Goal: Find specific page/section: Find specific page/section

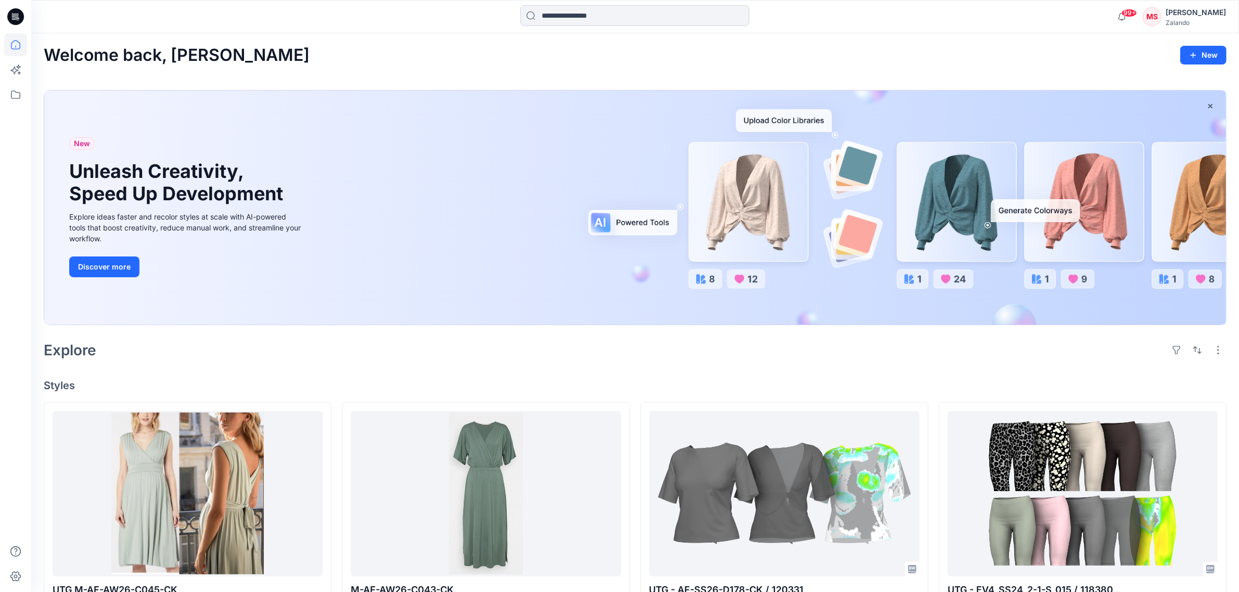
click at [587, 18] on input at bounding box center [634, 15] width 229 height 21
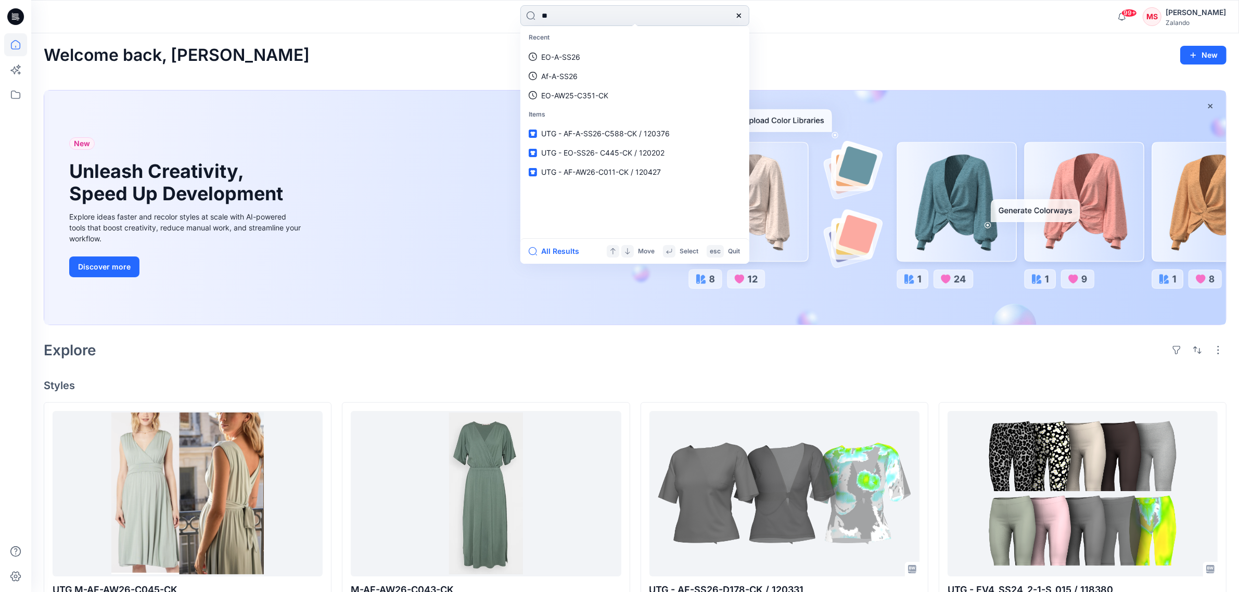
type input "*"
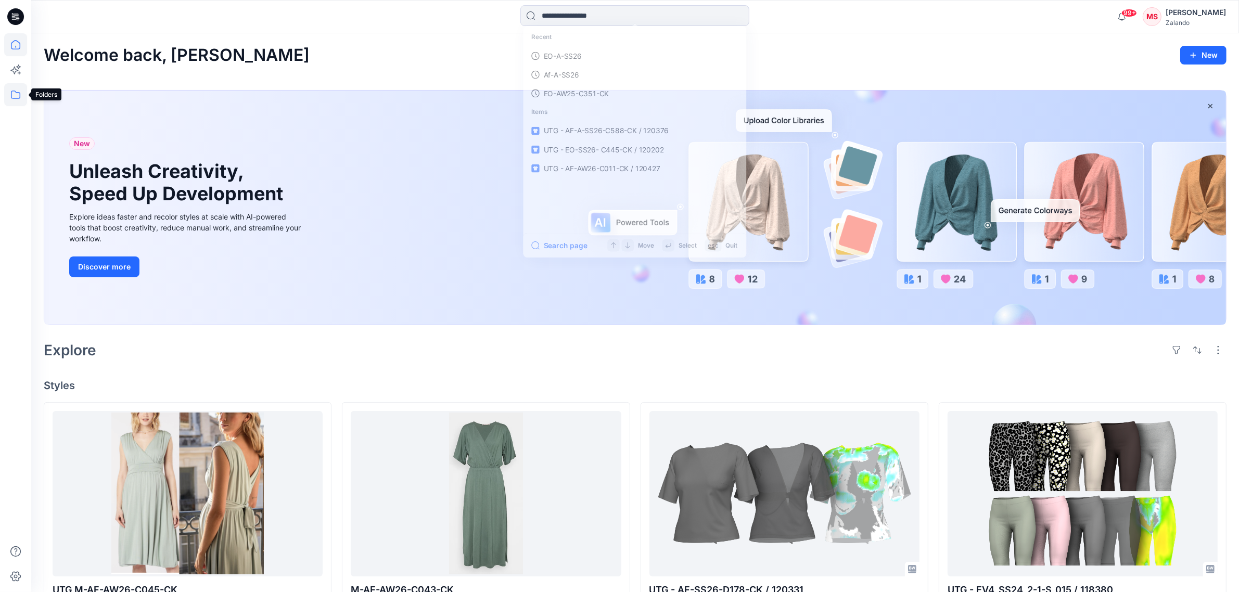
click at [14, 99] on icon at bounding box center [15, 94] width 23 height 23
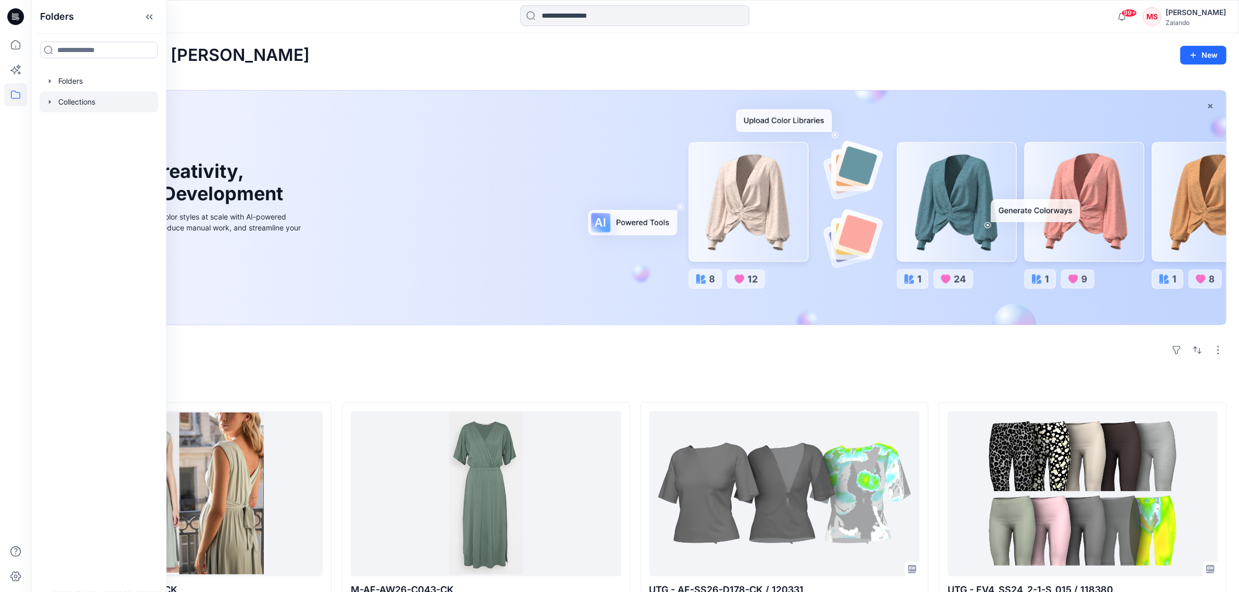
click at [53, 104] on icon "button" at bounding box center [50, 102] width 8 height 8
drag, startPoint x: 59, startPoint y: 99, endPoint x: 47, endPoint y: 87, distance: 16.6
click at [56, 100] on div at bounding box center [99, 102] width 119 height 21
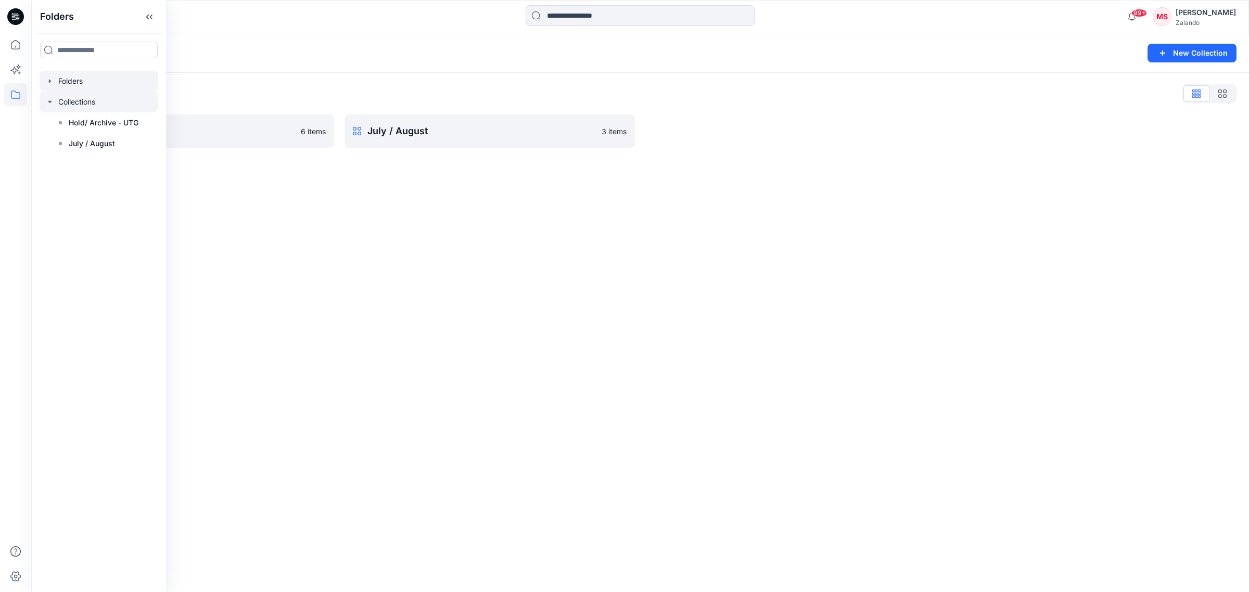
click at [46, 86] on div at bounding box center [99, 81] width 119 height 21
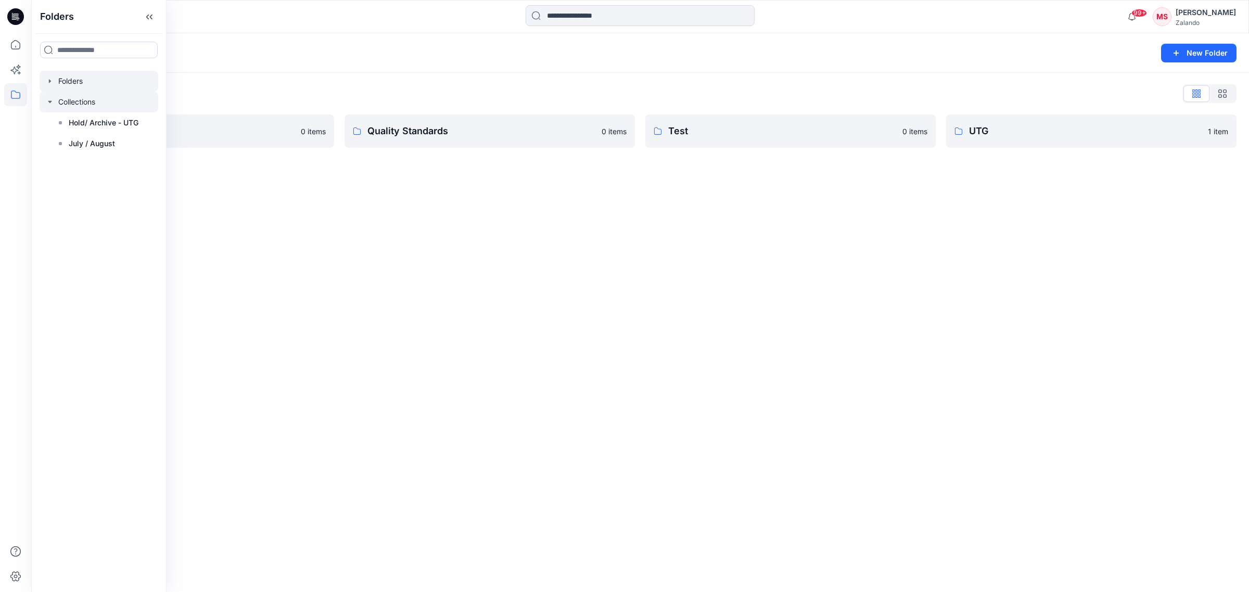
click at [53, 99] on icon "button" at bounding box center [50, 102] width 8 height 8
click at [51, 84] on icon "button" at bounding box center [50, 81] width 8 height 8
click at [100, 160] on div at bounding box center [99, 164] width 119 height 21
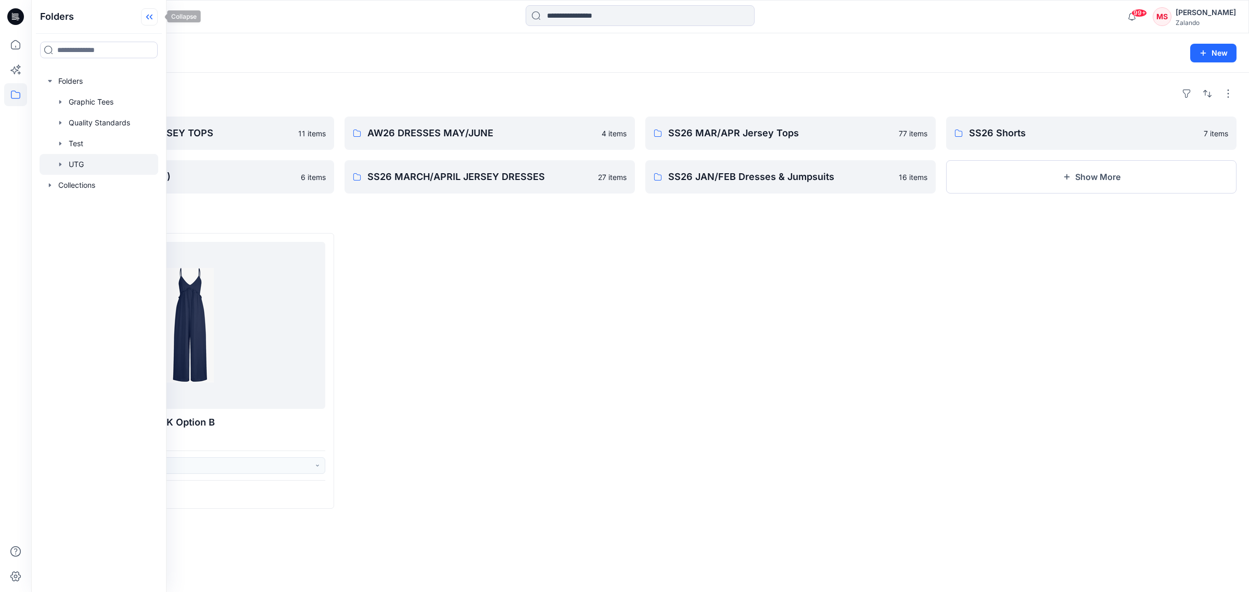
click at [158, 21] on icon at bounding box center [149, 16] width 17 height 17
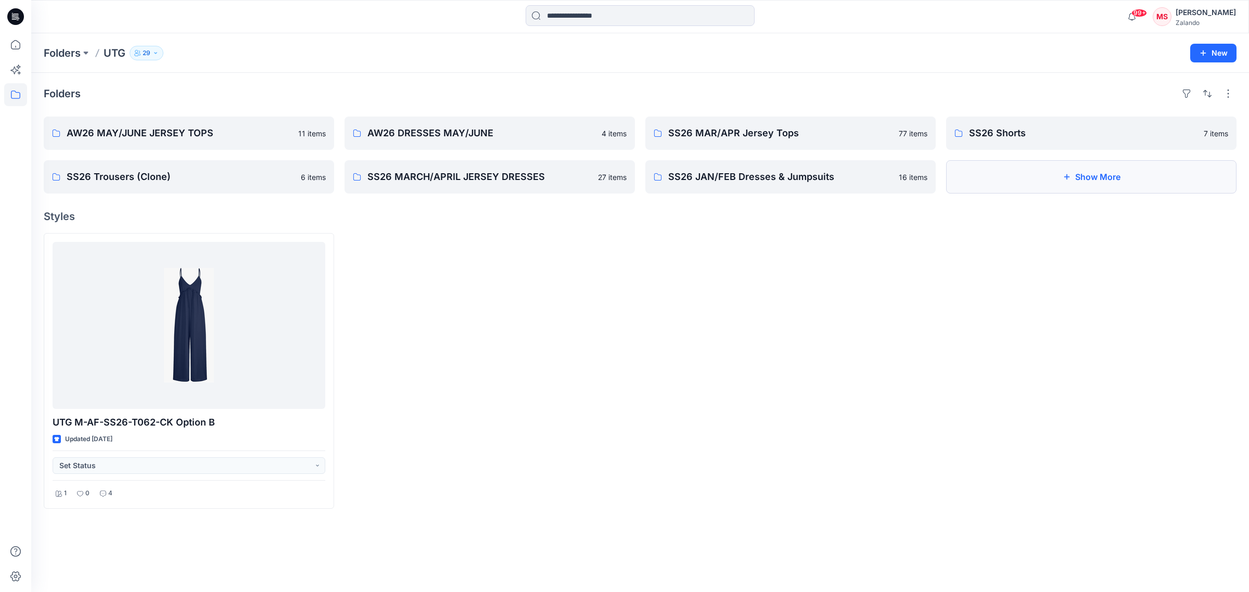
click at [1075, 187] on button "Show More" at bounding box center [1091, 176] width 290 height 33
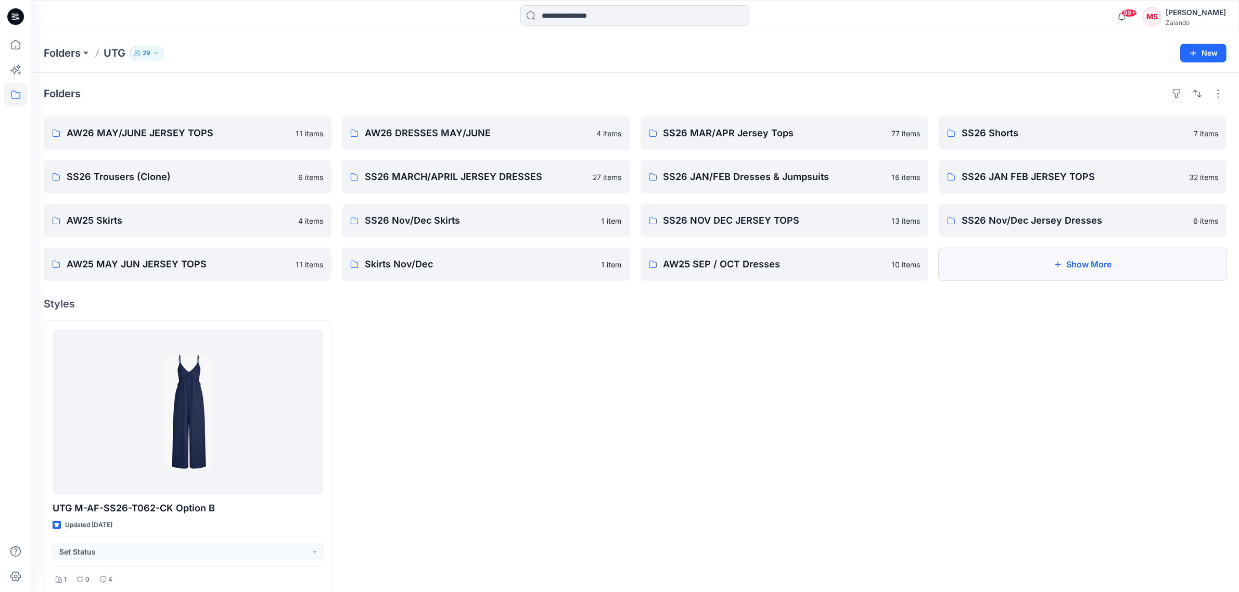
click at [1062, 265] on button "Show More" at bounding box center [1083, 264] width 288 height 33
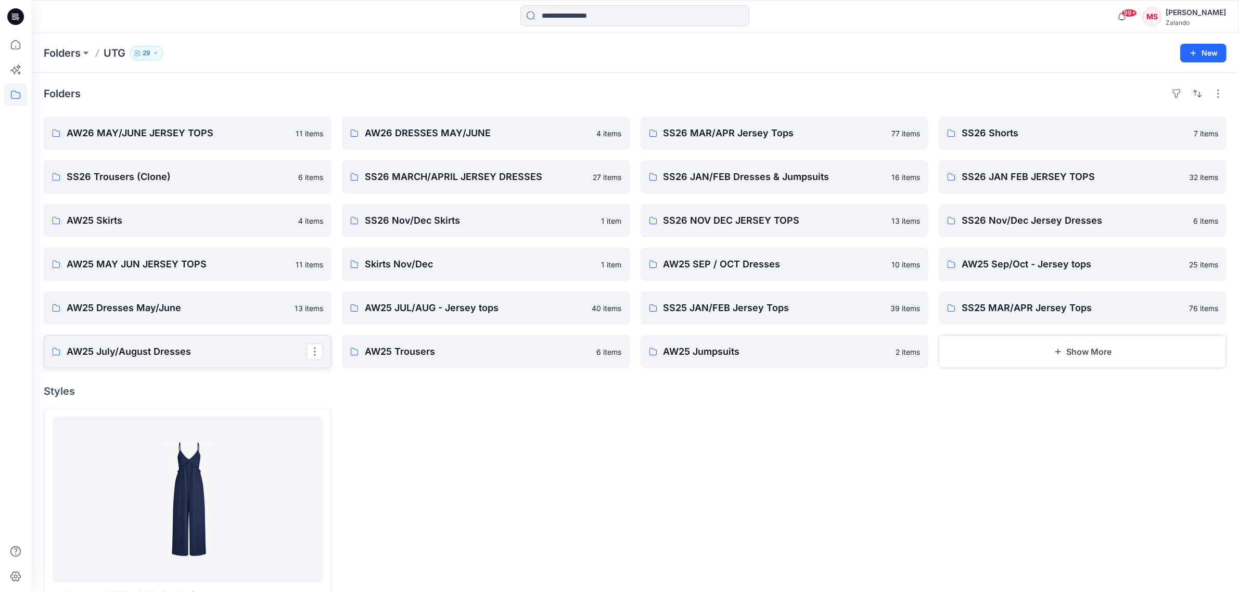
click at [196, 351] on p "AW25 July/August Dresses" at bounding box center [187, 352] width 240 height 15
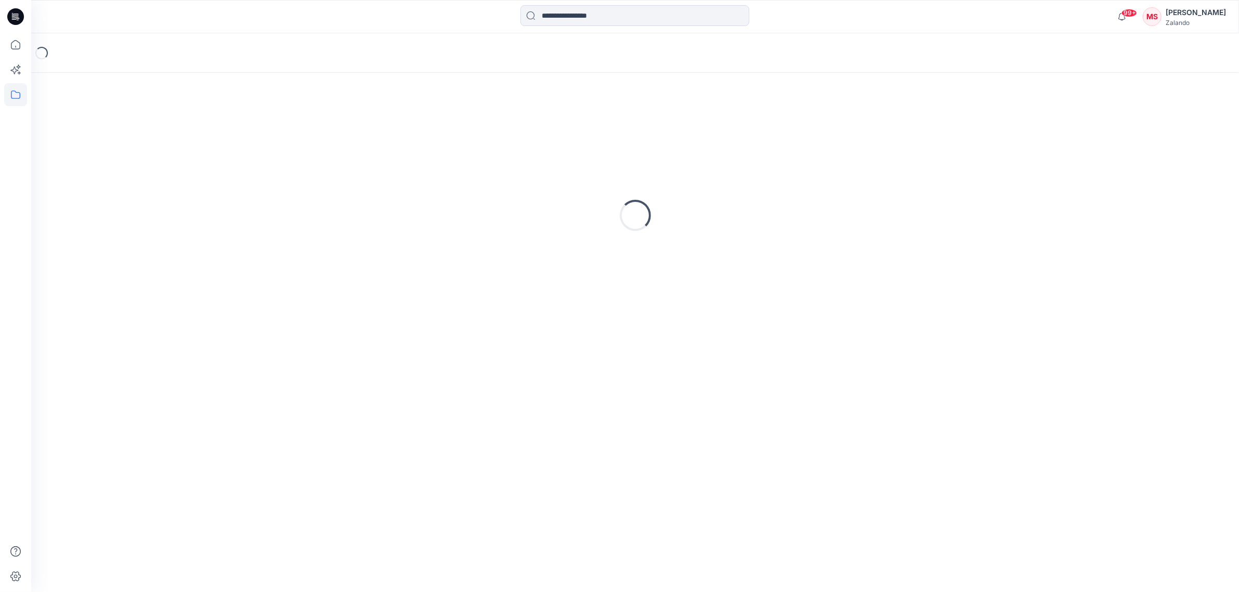
click at [196, 351] on div "Loading..." at bounding box center [635, 332] width 1208 height 519
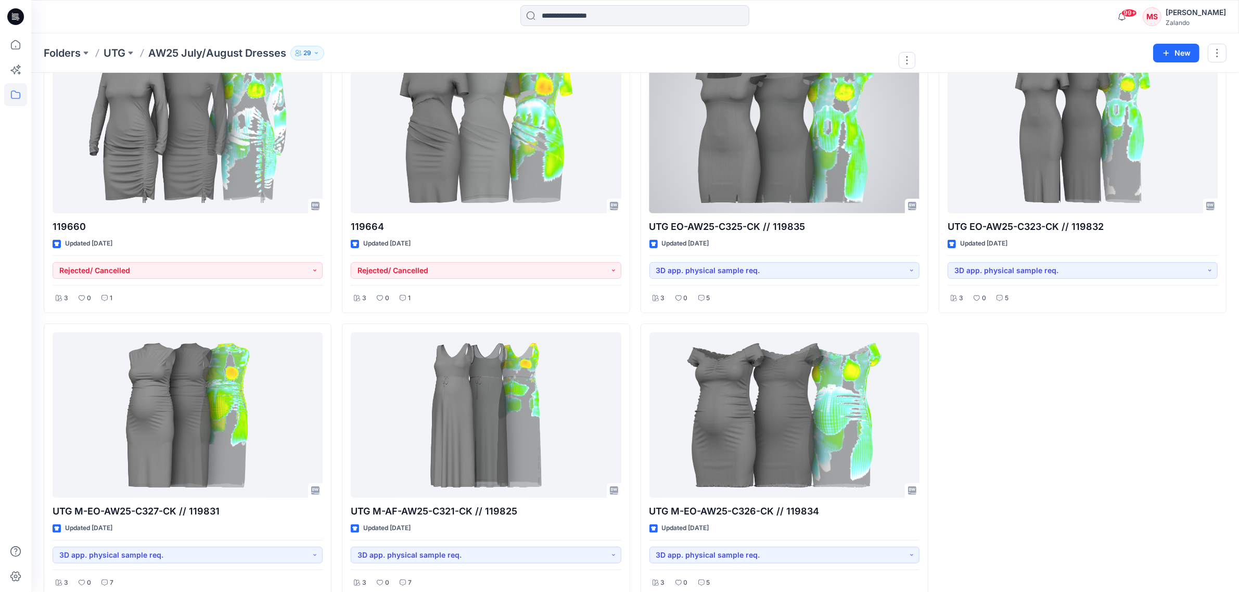
scroll to position [381, 0]
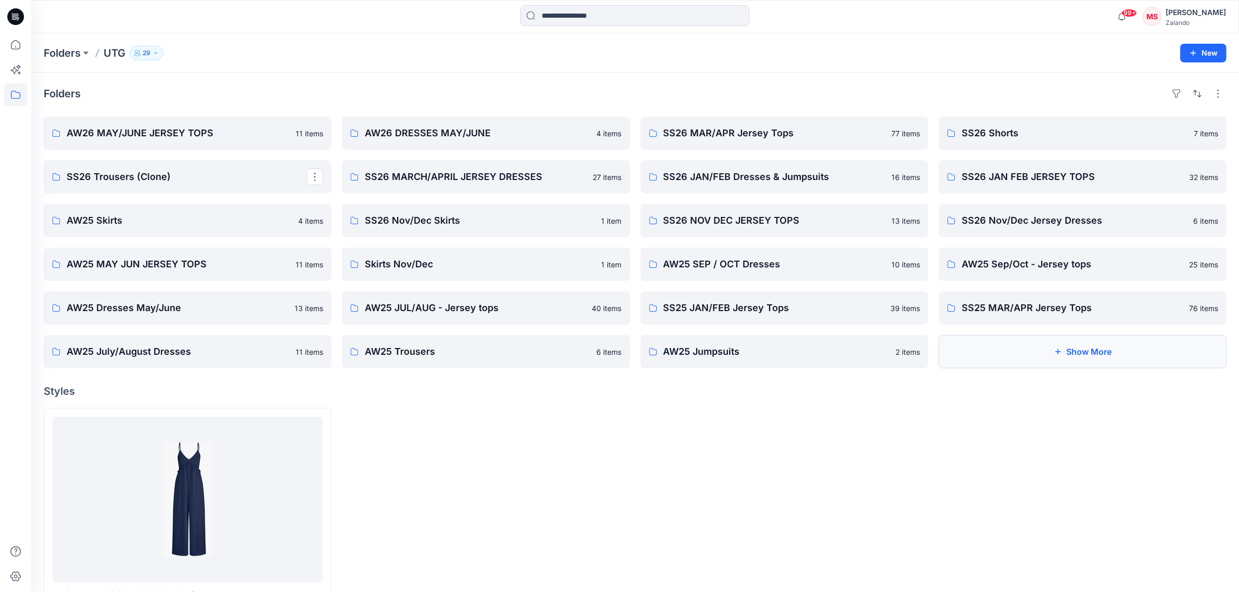
click at [1063, 359] on button "Show More" at bounding box center [1083, 351] width 288 height 33
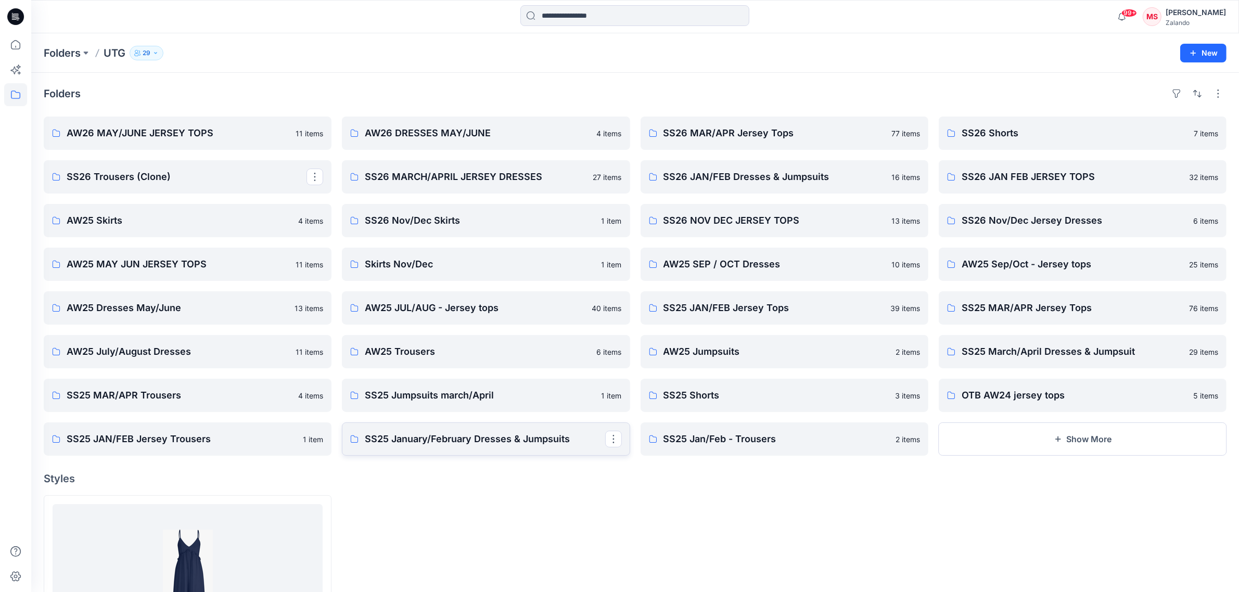
click at [440, 440] on p "SS25 January/February Dresses & Jumpsuits" at bounding box center [485, 439] width 240 height 15
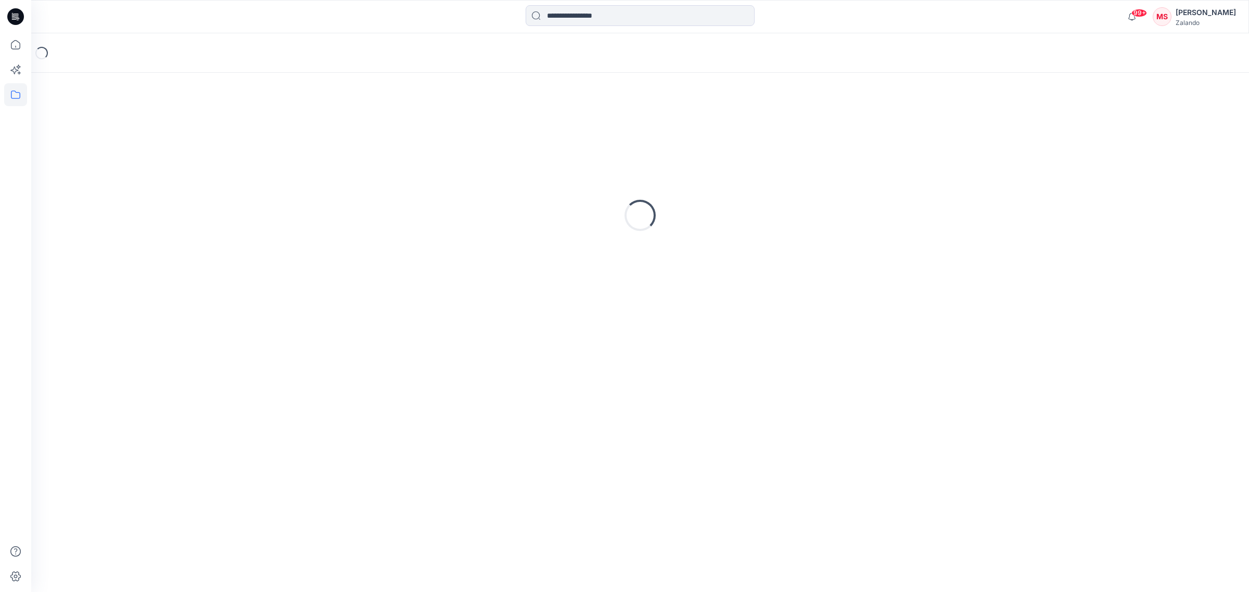
click at [440, 440] on div "Loading..." at bounding box center [640, 332] width 1218 height 519
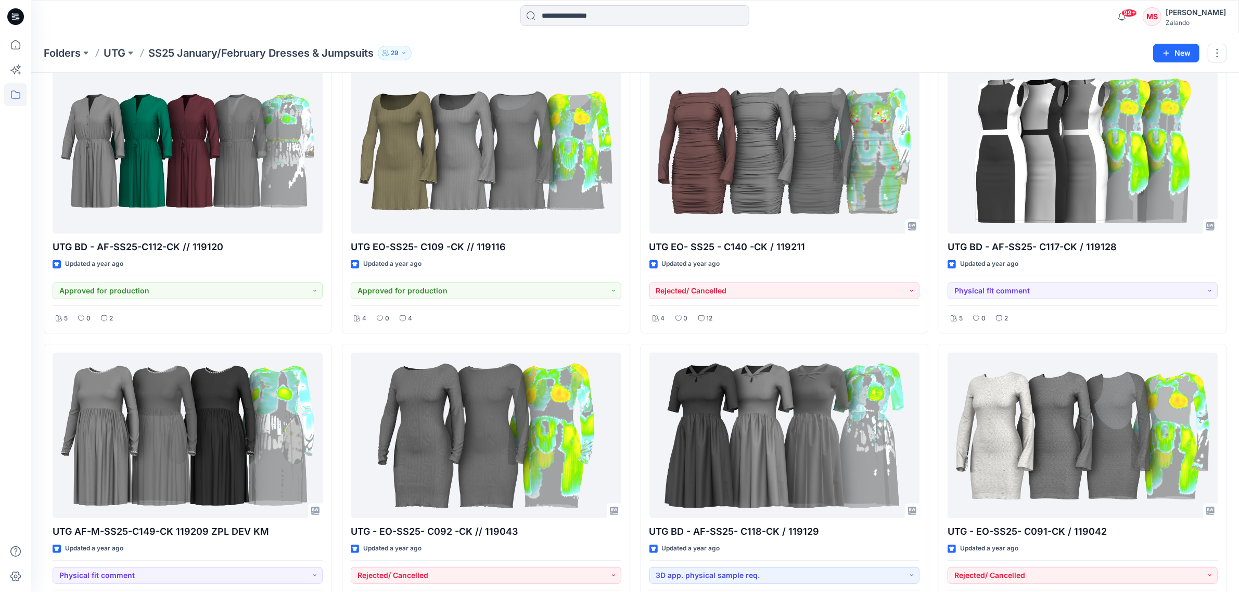
scroll to position [419, 0]
